Goal: Task Accomplishment & Management: Manage account settings

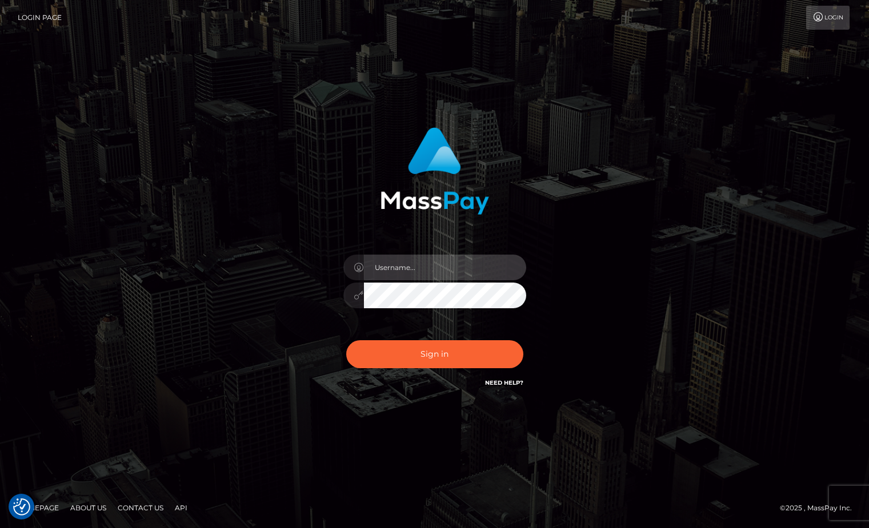
click at [442, 273] on input "text" at bounding box center [445, 268] width 162 height 26
type input "Sameer.megabonanza"
click at [346, 340] on button "Sign in" at bounding box center [434, 354] width 177 height 28
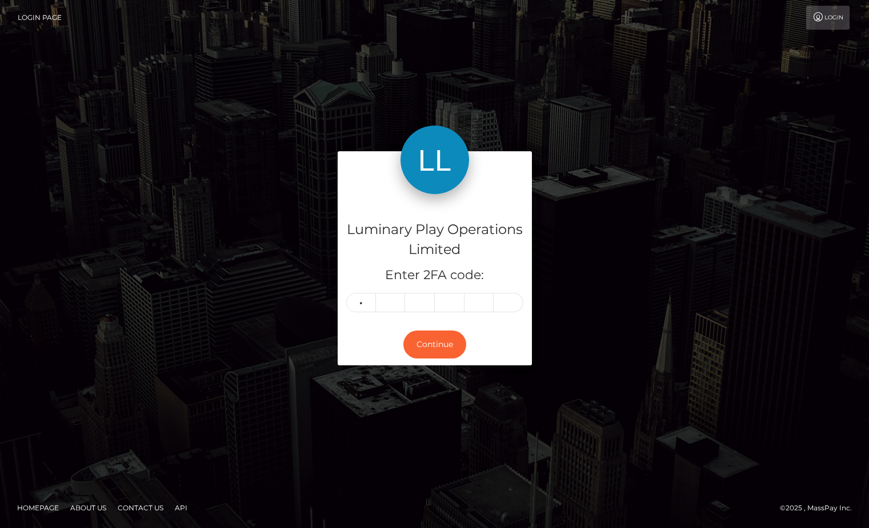
type input "2"
type input "9"
type input "0"
type input "8"
type input "7"
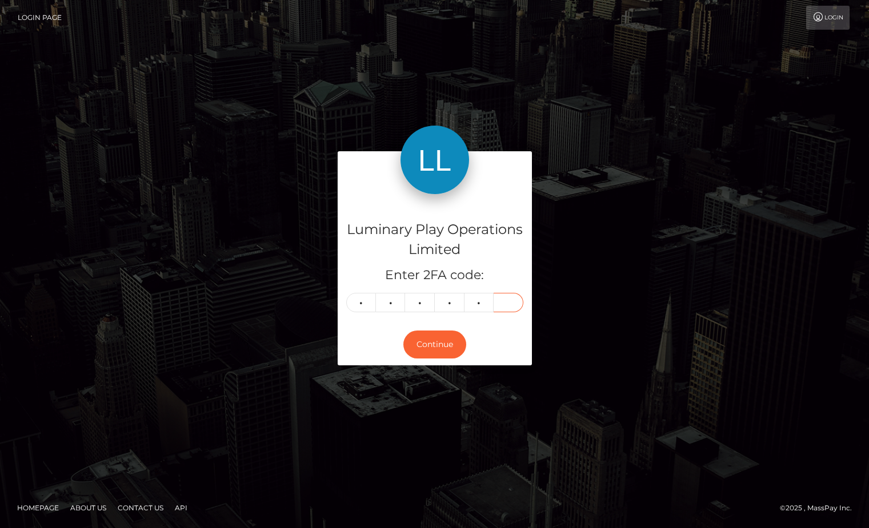
type input "4"
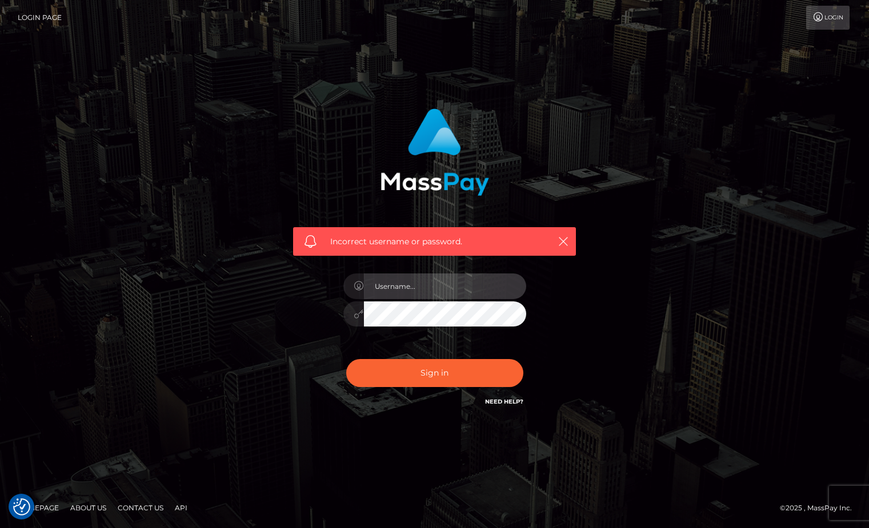
click at [463, 291] on input "text" at bounding box center [445, 287] width 162 height 26
type input "Sameer.megabonanza"
click at [346, 359] on button "Sign in" at bounding box center [434, 373] width 177 height 28
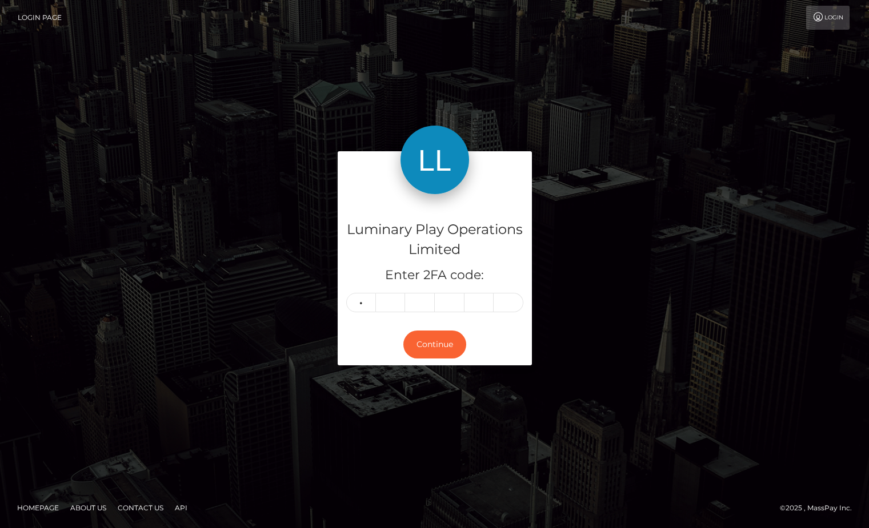
type input "6"
type input "9"
type input "5"
type input "9"
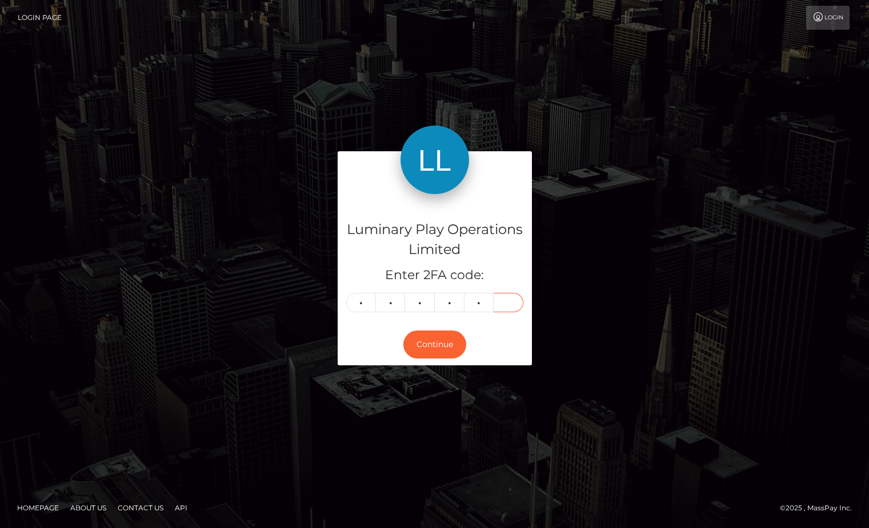
type input "6"
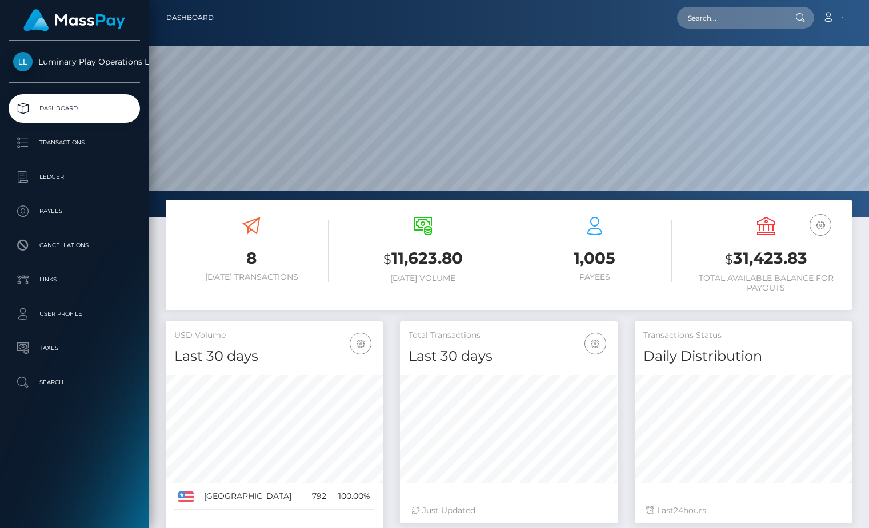
scroll to position [202, 217]
click at [772, 254] on h3 "$ 31,423.83" at bounding box center [766, 258] width 154 height 23
copy h3 "31,423.83"
